Goal: Transaction & Acquisition: Purchase product/service

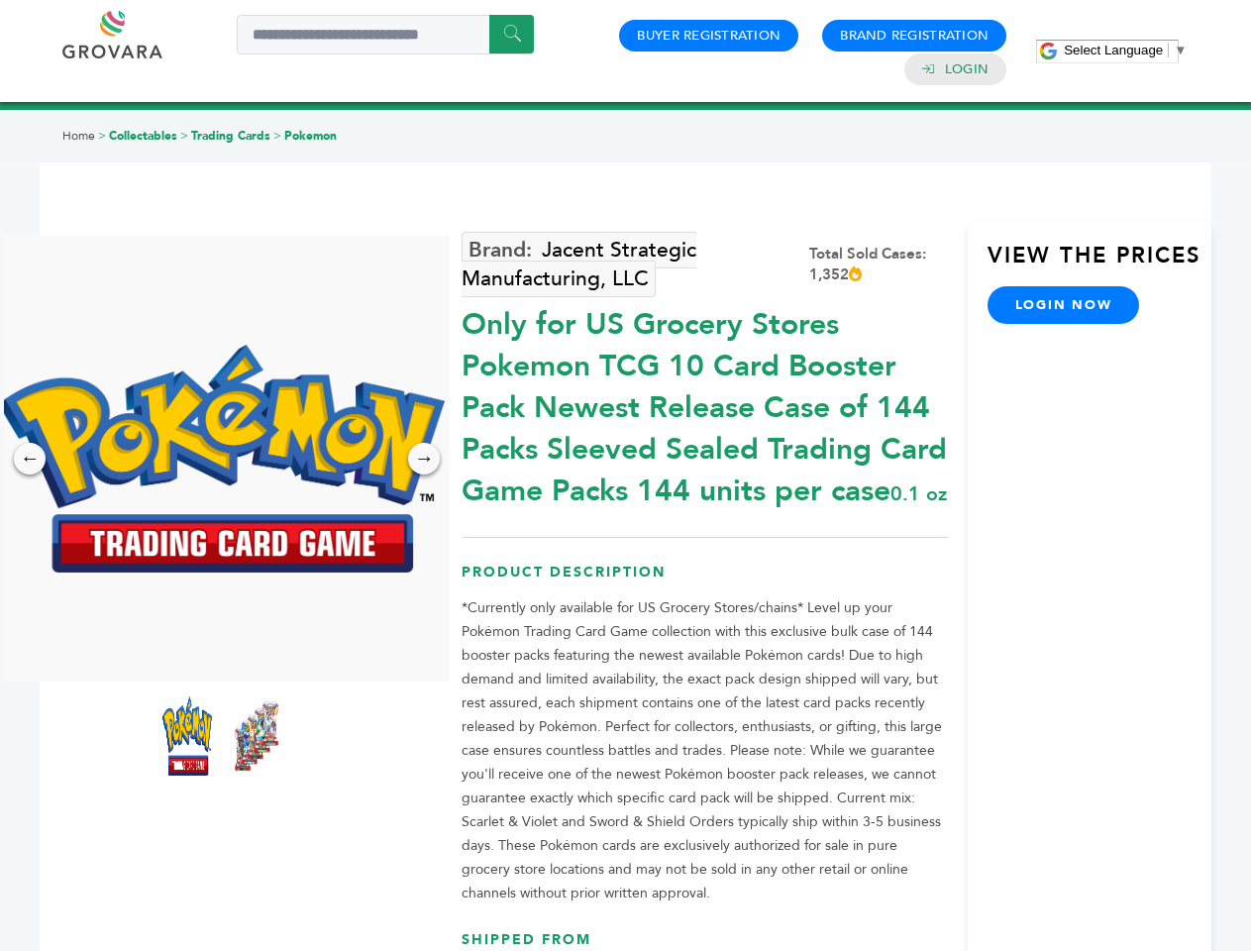
click at [1125, 50] on span "Select Language" at bounding box center [1112, 50] width 99 height 15
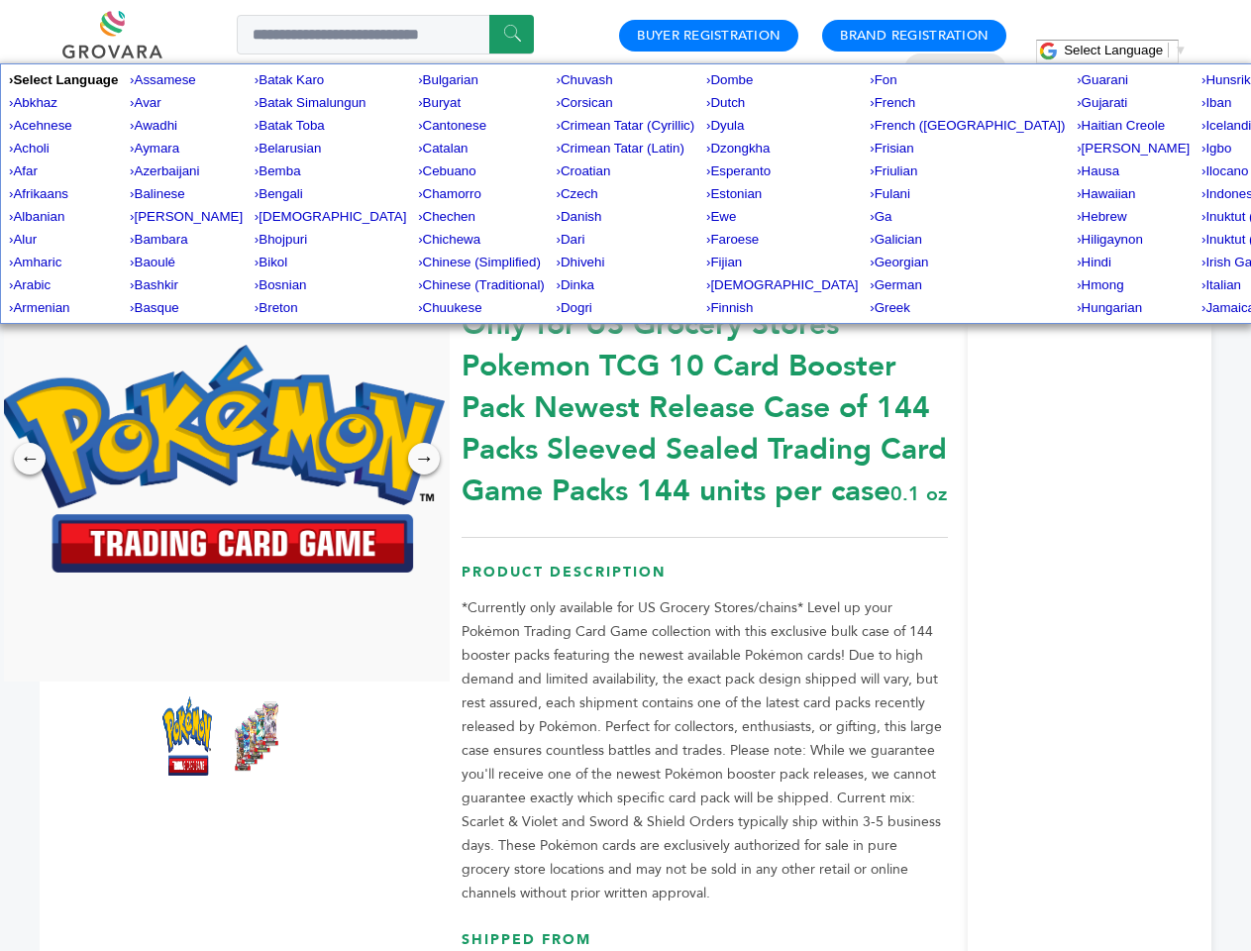
click at [222, 458] on img at bounding box center [222, 459] width 446 height 228
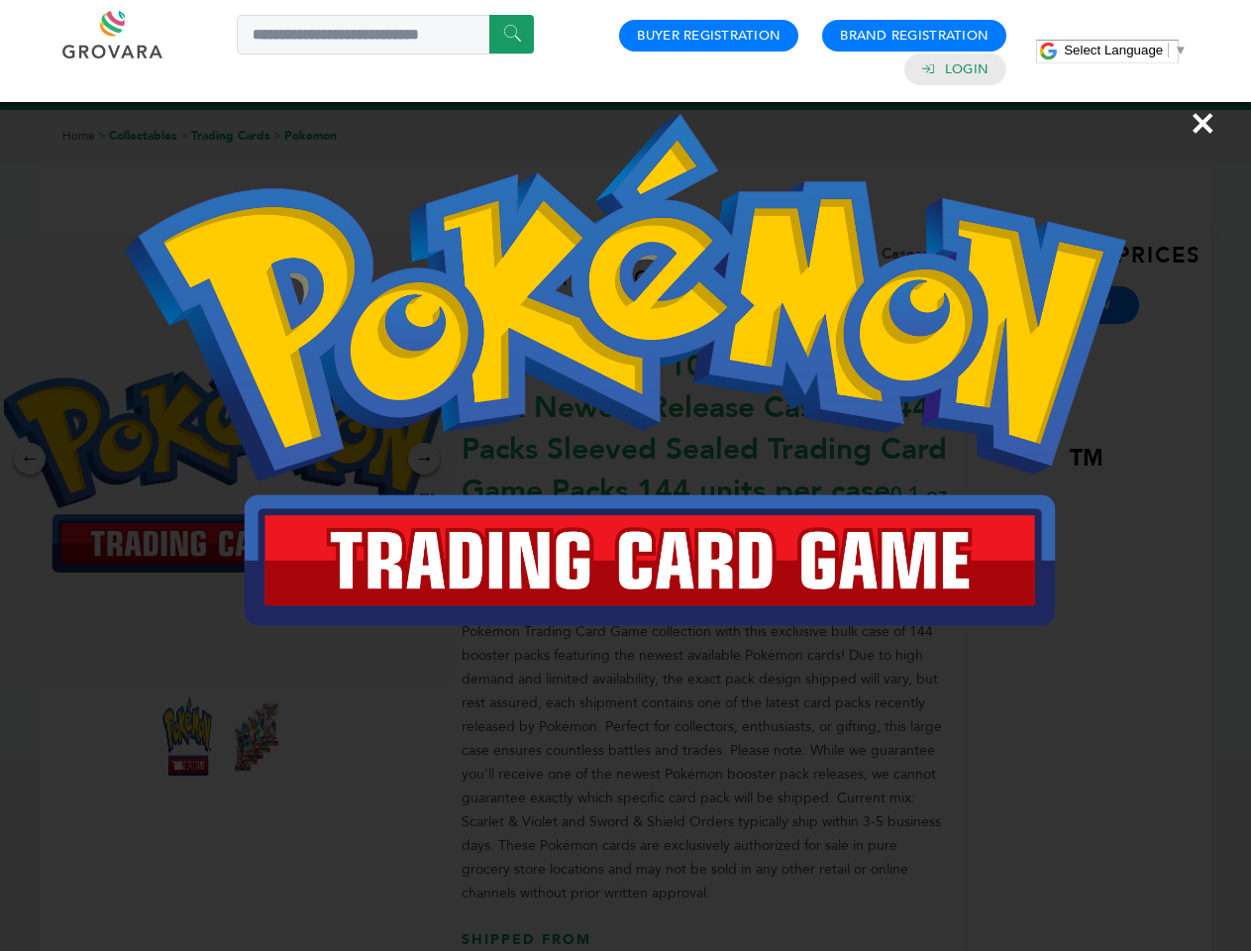
click at [30, 458] on div "×" at bounding box center [625, 475] width 1251 height 951
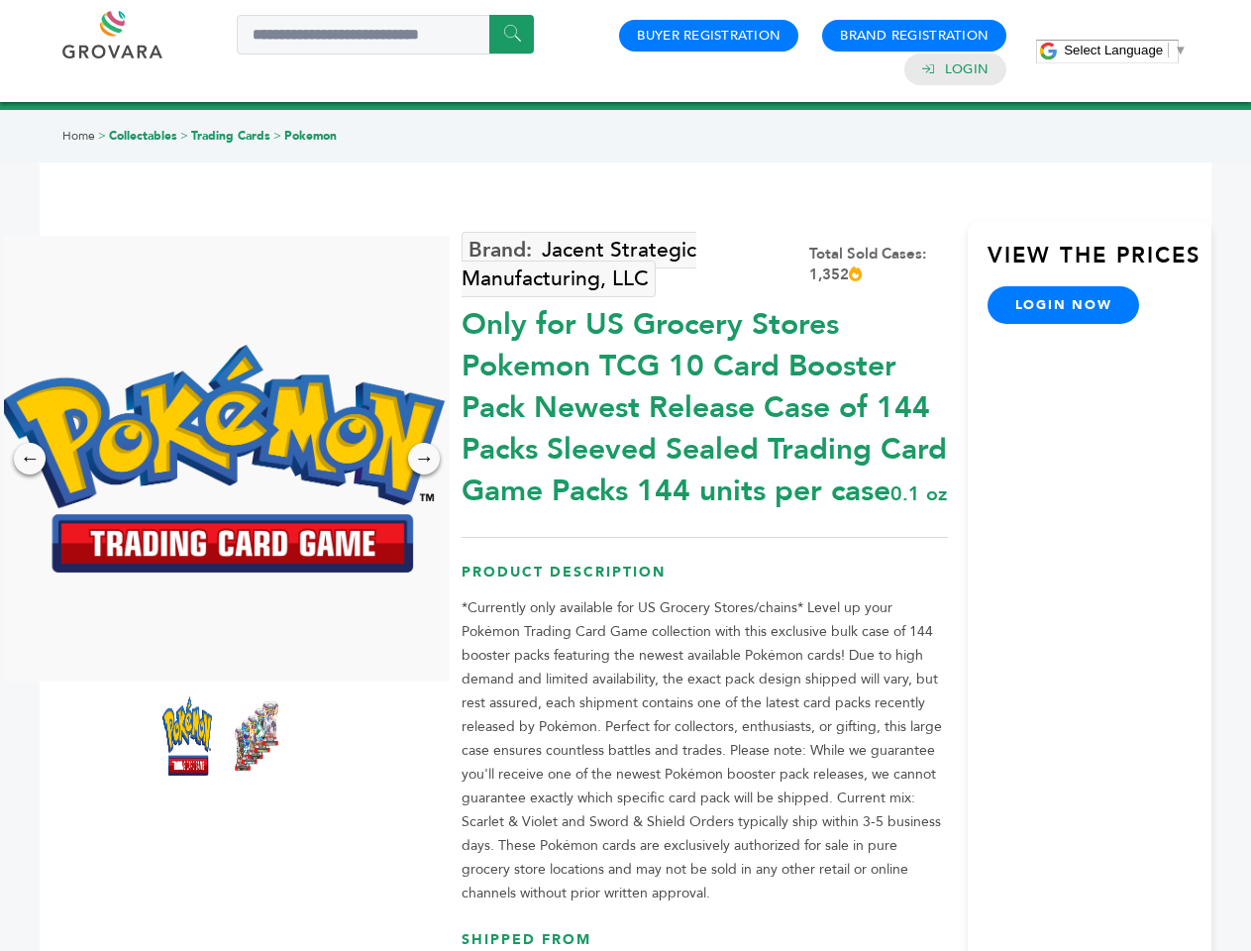
click at [424, 458] on div "→" at bounding box center [424, 459] width 32 height 32
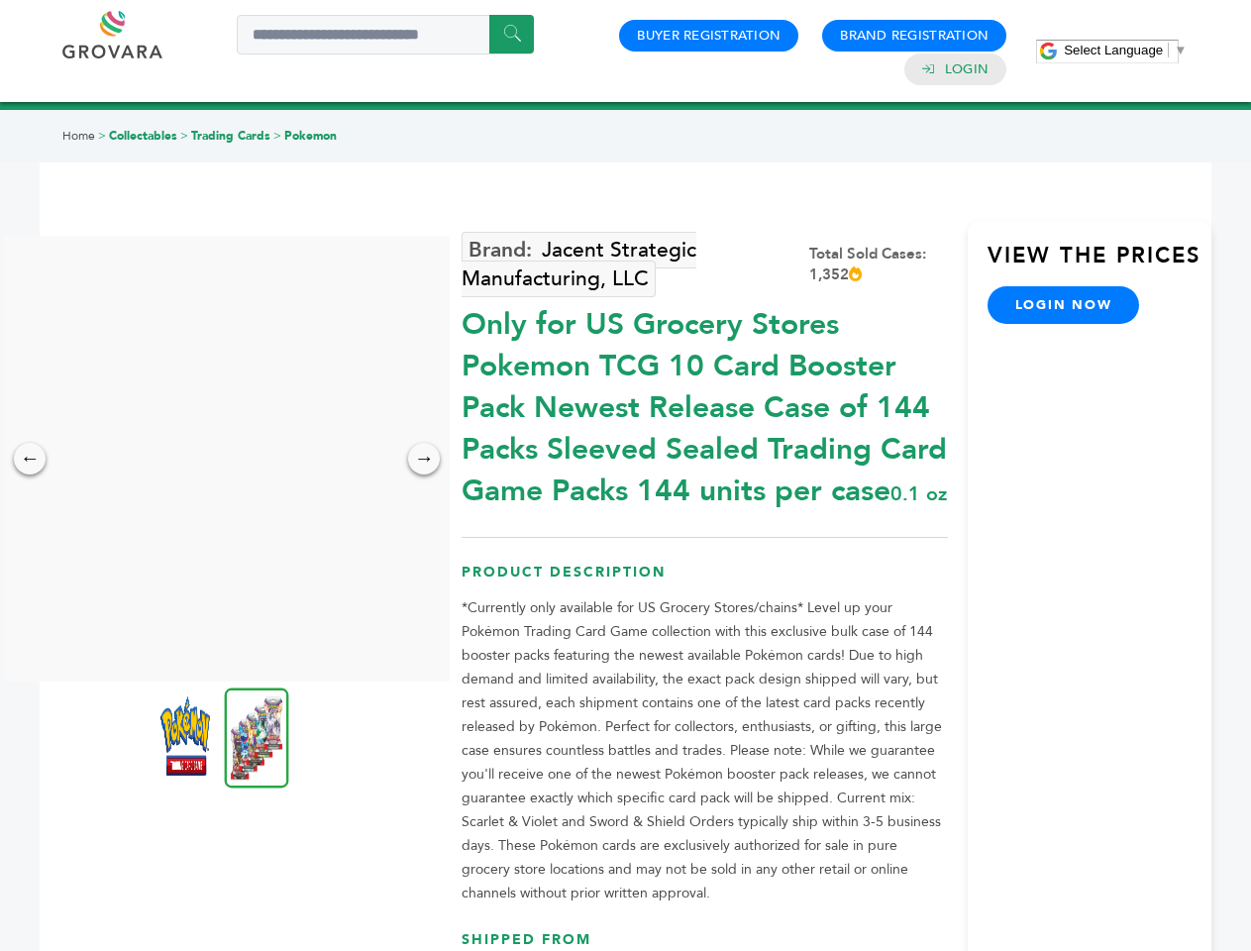
click at [187, 736] on img at bounding box center [185, 735] width 50 height 79
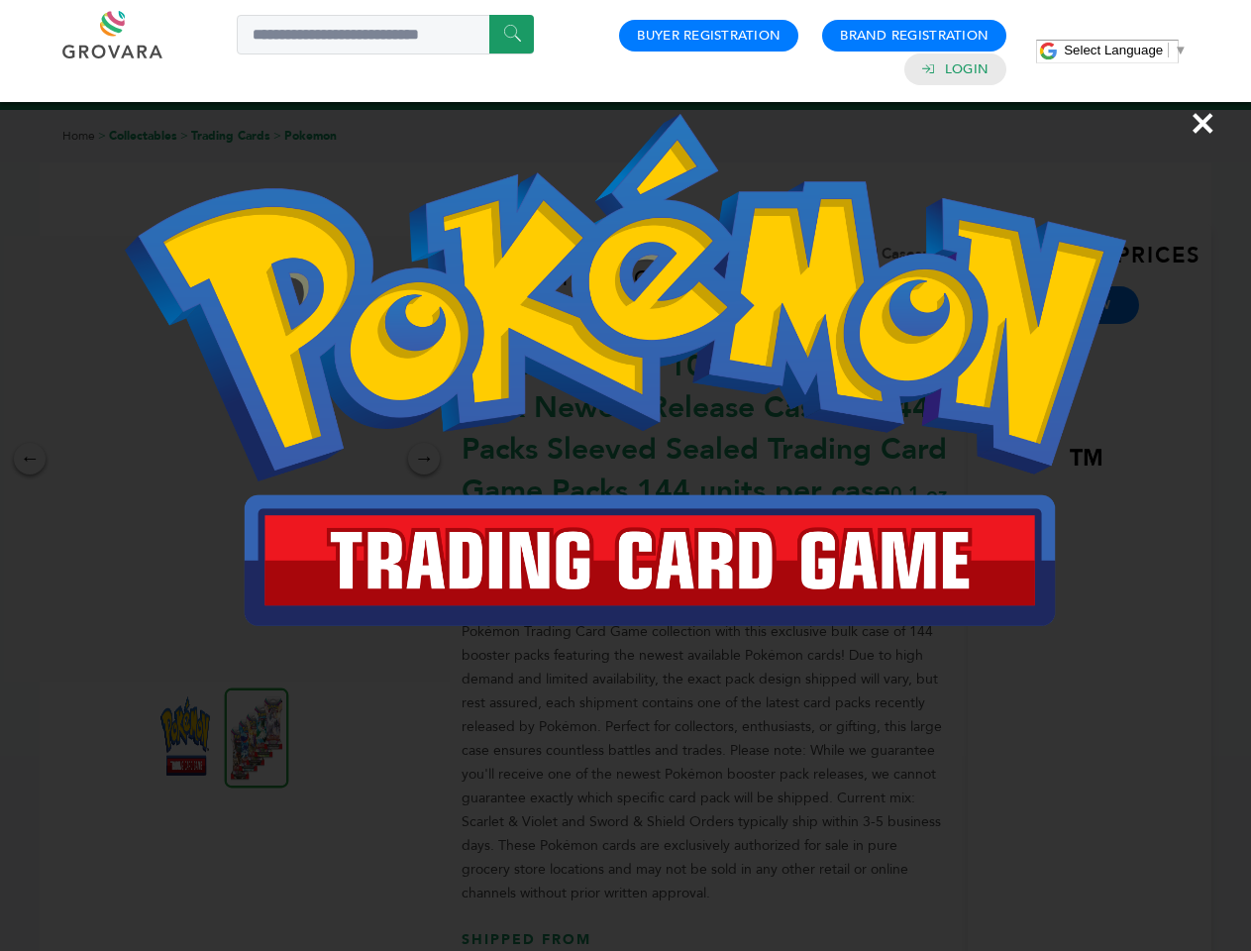
click at [256, 736] on div "×" at bounding box center [625, 475] width 1251 height 951
